Goal: Manage account settings

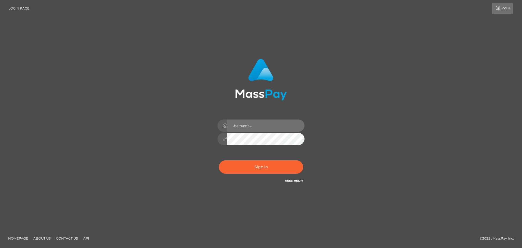
click at [245, 128] on input "text" at bounding box center [265, 125] width 77 height 12
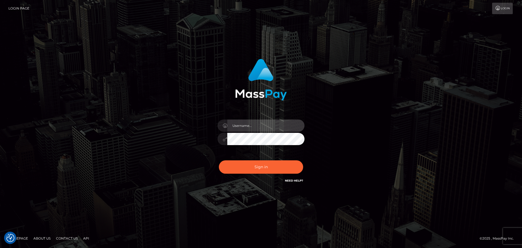
type input "annpin_chew"
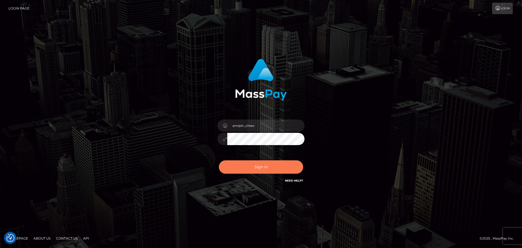
click at [259, 164] on button "Sign in" at bounding box center [261, 166] width 84 height 13
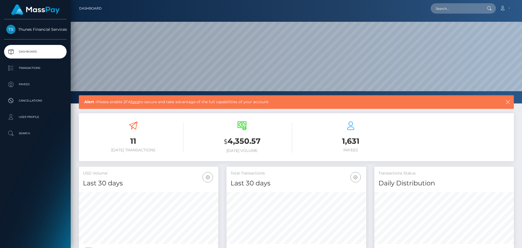
scroll to position [97, 140]
click at [26, 119] on p "User Profile" at bounding box center [35, 117] width 58 height 8
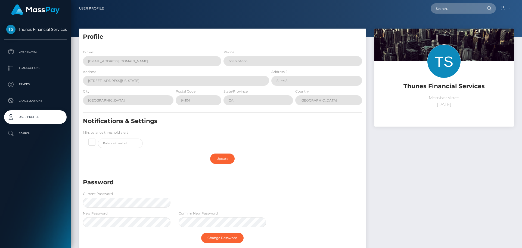
scroll to position [63, 0]
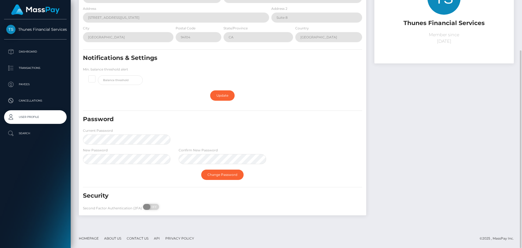
click at [156, 207] on span "OFF" at bounding box center [153, 207] width 14 height 6
checkbox input "true"
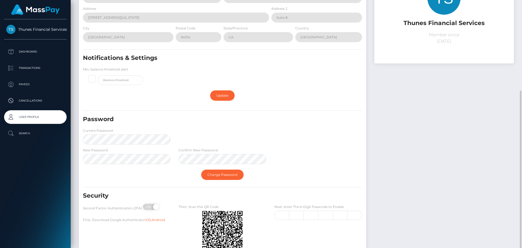
scroll to position [105, 0]
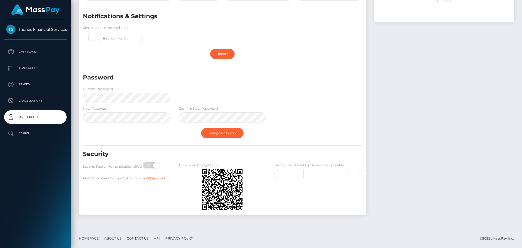
drag, startPoint x: 191, startPoint y: 164, endPoint x: 254, endPoint y: 216, distance: 81.6
click at [254, 248] on div at bounding box center [261, 248] width 522 height 0
click at [283, 172] on input "text" at bounding box center [282, 173] width 15 height 9
type input "3"
type input "2"
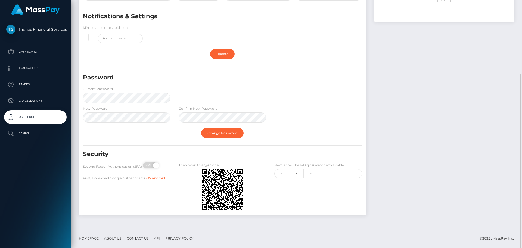
type input "2"
type input "1"
type input "7"
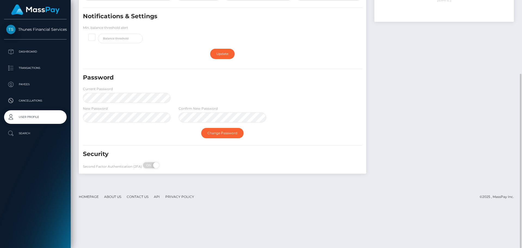
click at [309, 168] on div "Security Second Factor Authentication (2FA) ON OFF First, Download Google Authe…" at bounding box center [223, 160] width 288 height 21
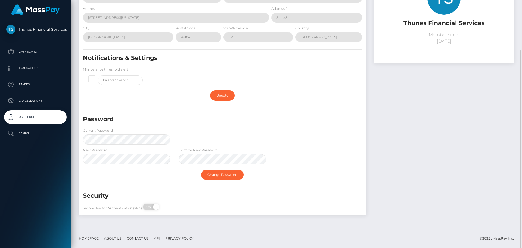
scroll to position [0, 0]
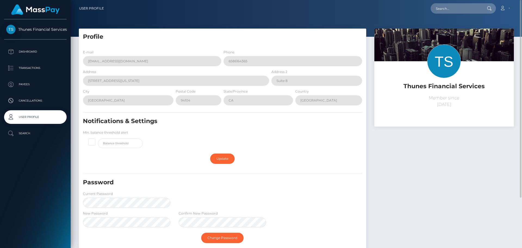
click at [353, 196] on div "Password Current Password" at bounding box center [223, 194] width 288 height 32
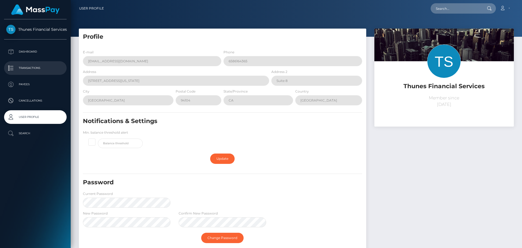
click at [35, 66] on p "Transactions" at bounding box center [35, 68] width 58 height 8
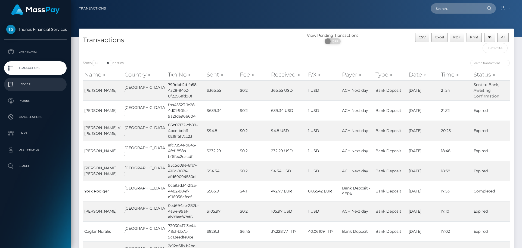
click at [30, 83] on p "Ledger" at bounding box center [35, 84] width 58 height 8
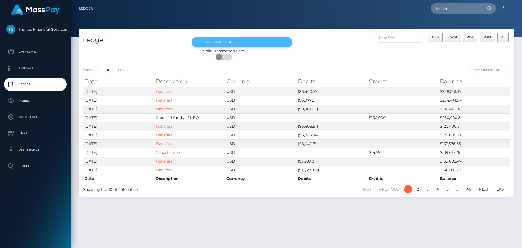
click at [236, 45] on div "Choose a Statement" at bounding box center [242, 42] width 101 height 10
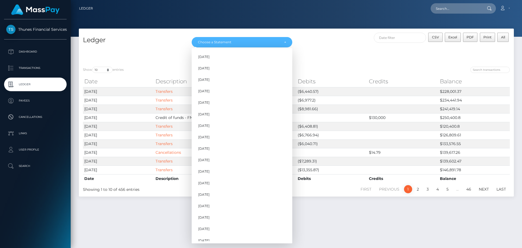
click at [319, 49] on div "Split Transaction Fees" at bounding box center [224, 51] width 290 height 6
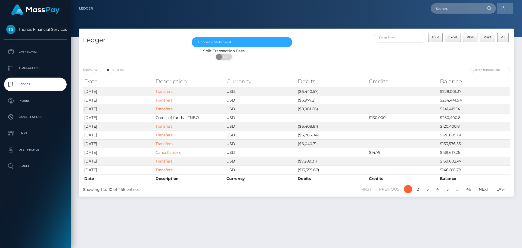
click at [504, 8] on icon at bounding box center [503, 8] width 6 height 4
